Goal: Information Seeking & Learning: Learn about a topic

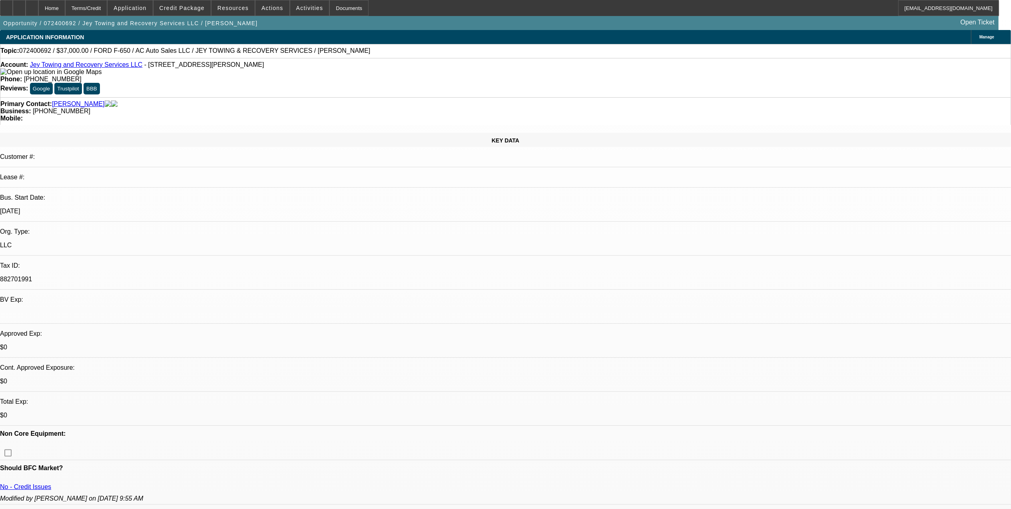
select select "0"
select select "2"
select select "0.1"
select select "0"
select select "2"
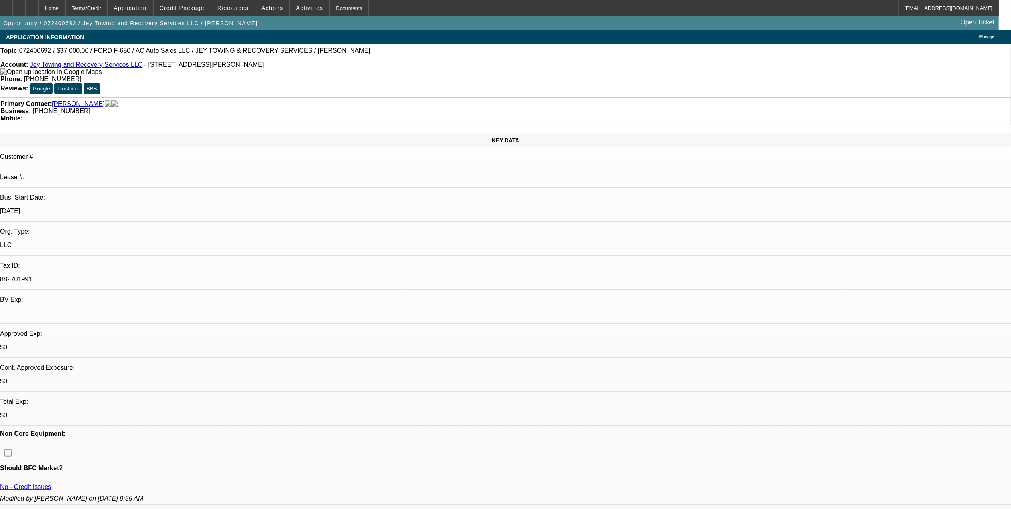
select select "0.1"
select select "0"
select select "2"
select select "0.1"
select select "1"
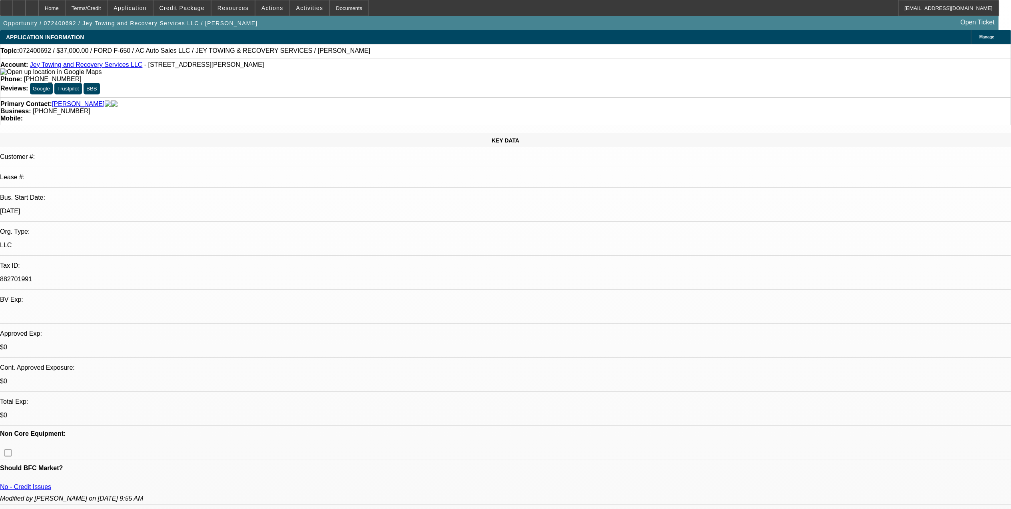
select select "2"
select select "4"
select select "1"
select select "2"
select select "4"
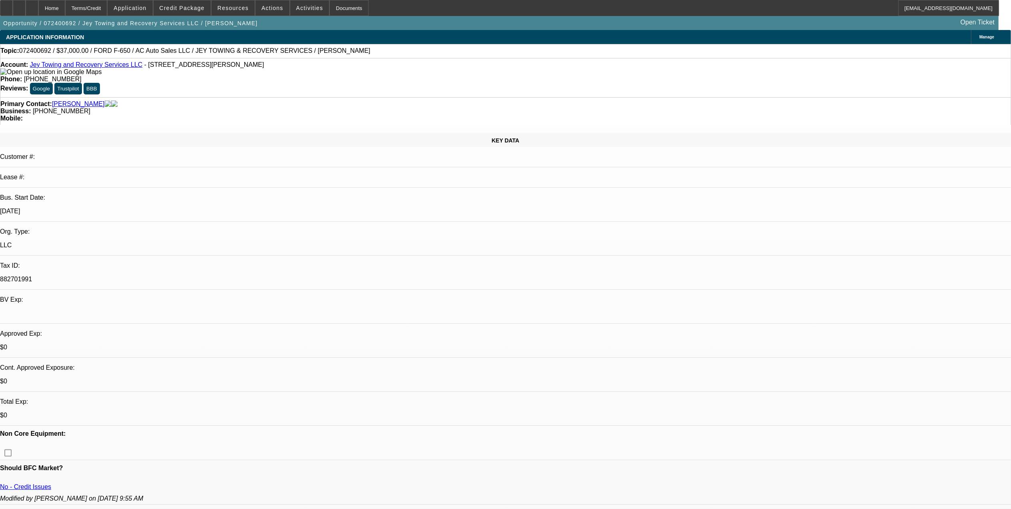
select select "1"
select select "2"
select select "4"
click at [69, 68] on link "Jey Towing and Recovery Services LLC" at bounding box center [86, 64] width 113 height 7
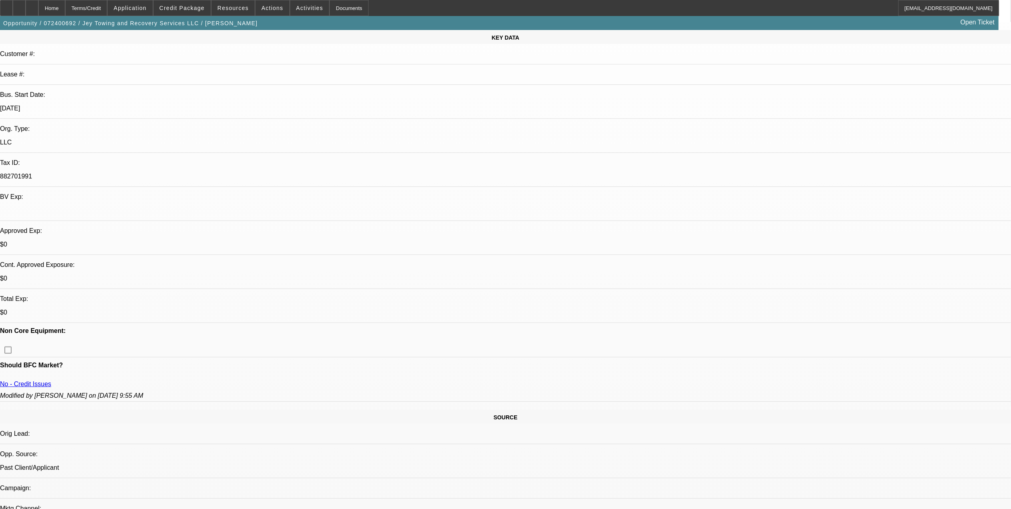
scroll to position [106, 0]
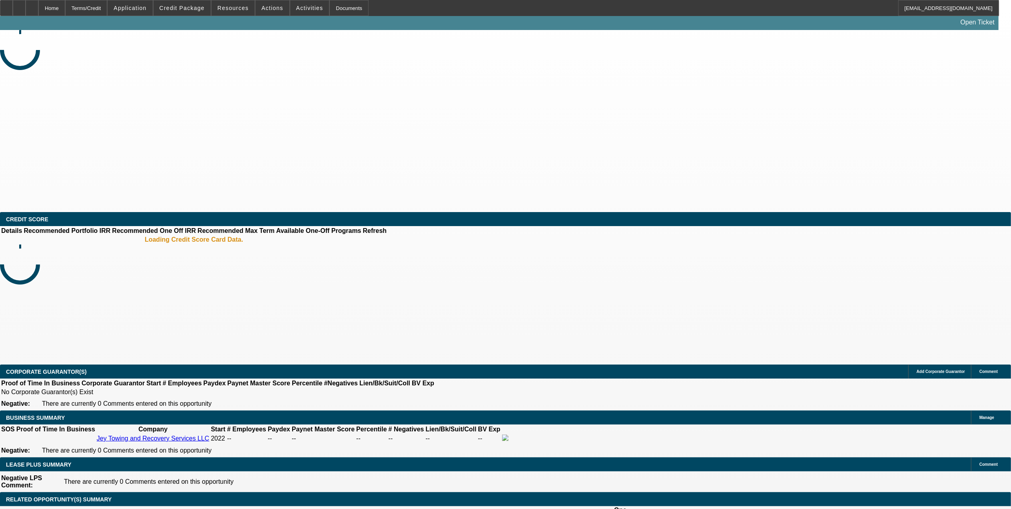
select select "0"
select select "2"
select select "0.1"
select select "4"
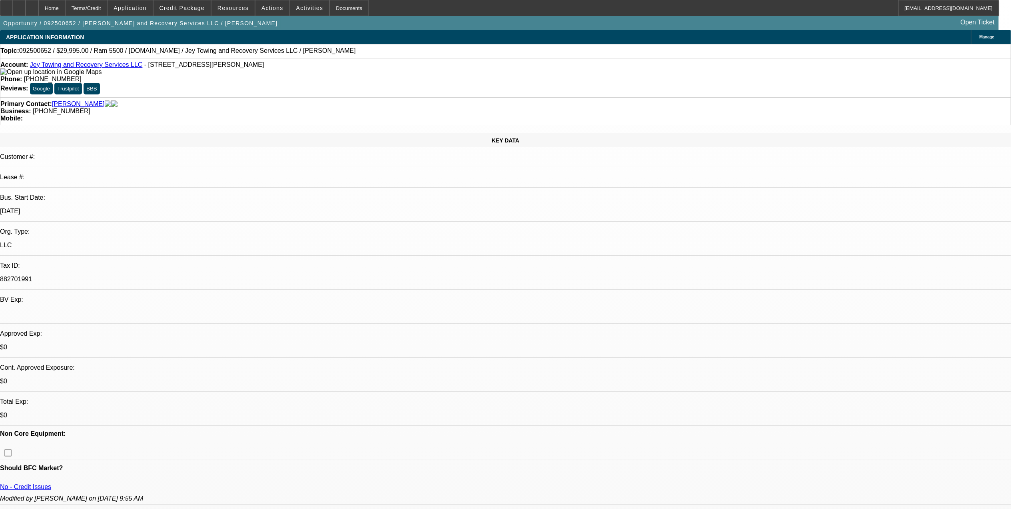
scroll to position [59, 0]
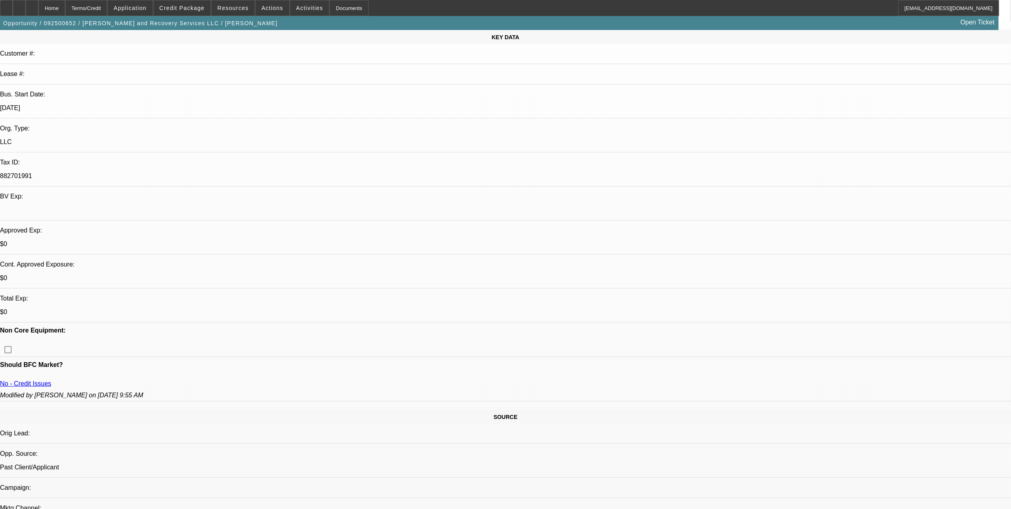
scroll to position [53, 0]
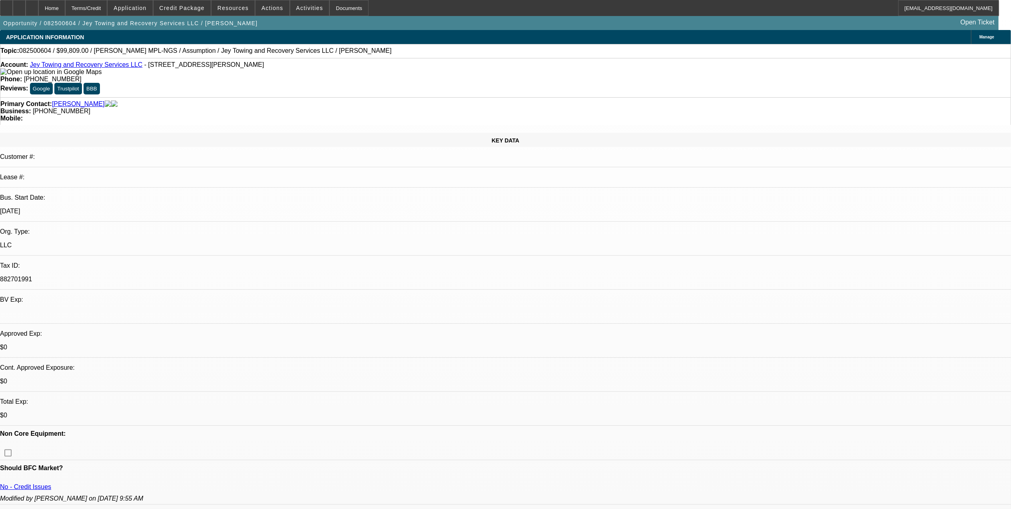
select select "0"
select select "2"
select select "0.1"
select select "1"
select select "2"
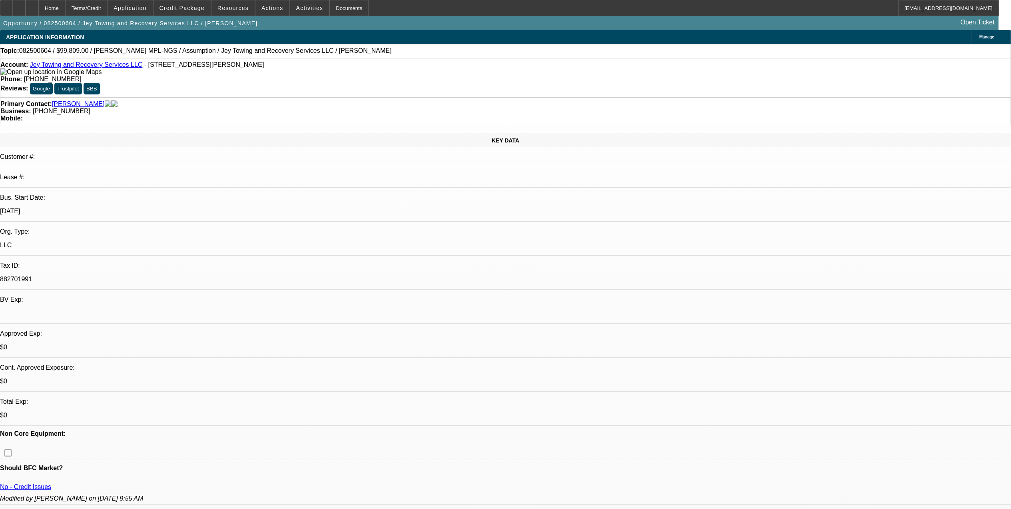
select select "4"
